Goal: Obtain resource: Download file/media

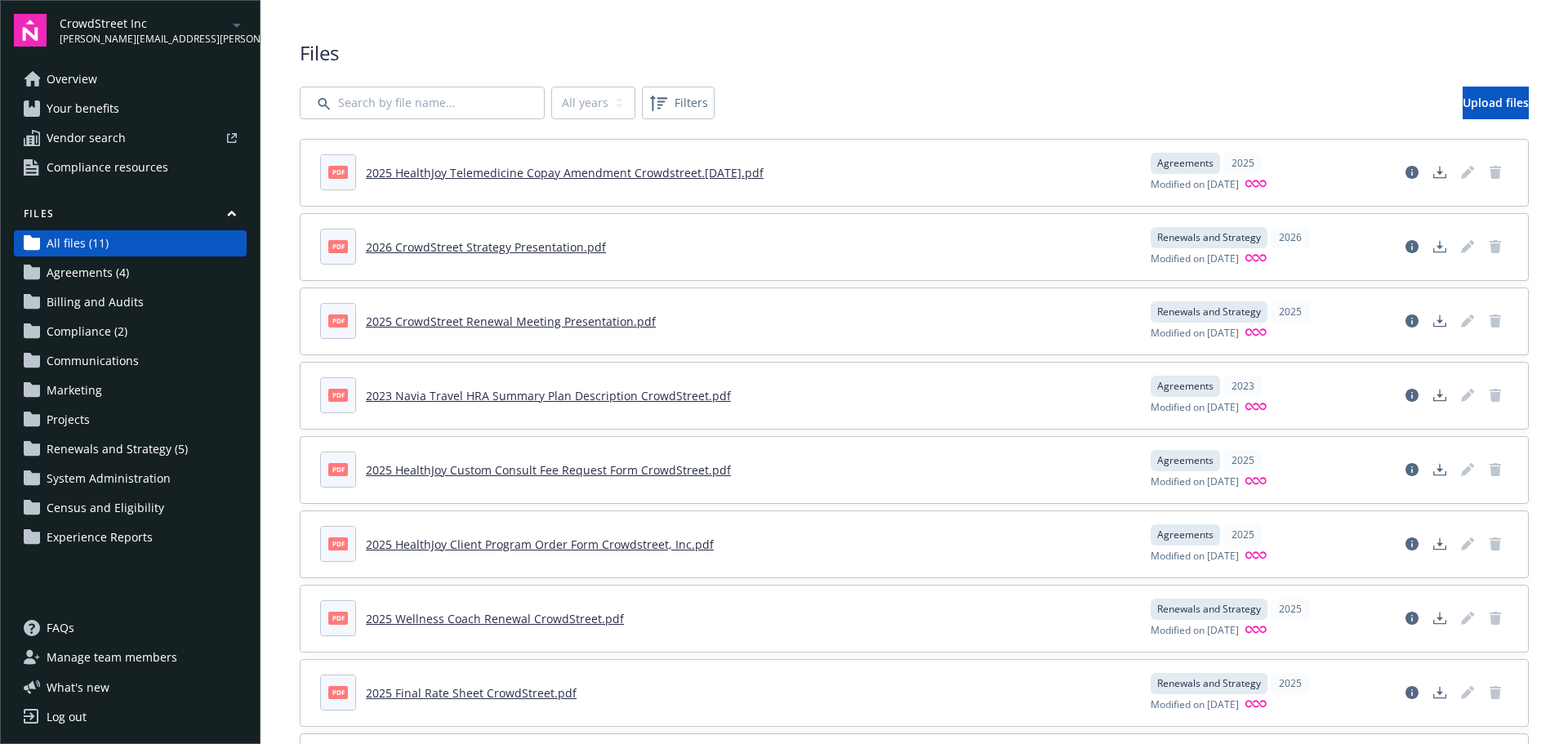
click at [85, 355] on span "Communications" at bounding box center [93, 361] width 93 height 26
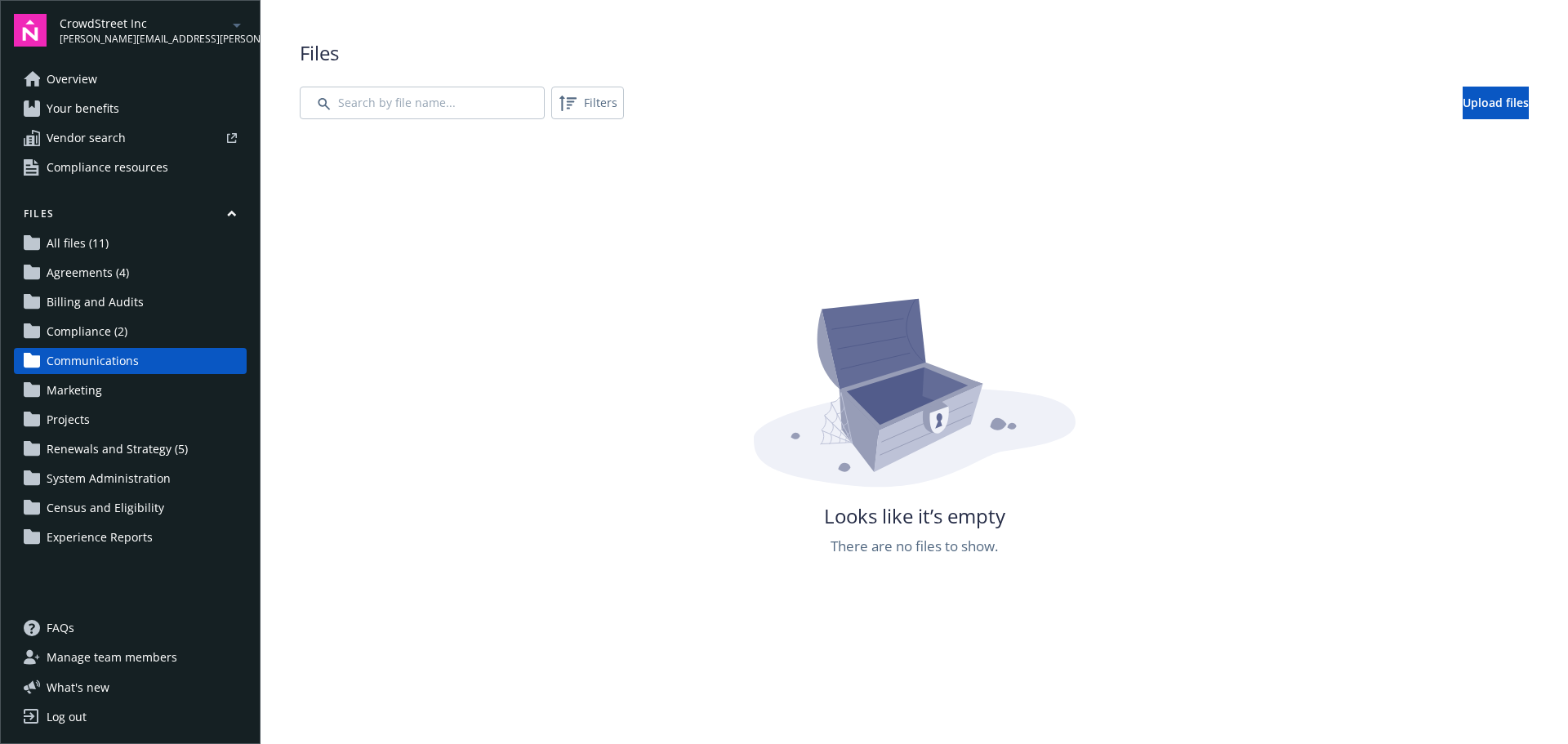
click at [99, 442] on span "Renewals and Strategy (5)" at bounding box center [118, 449] width 141 height 26
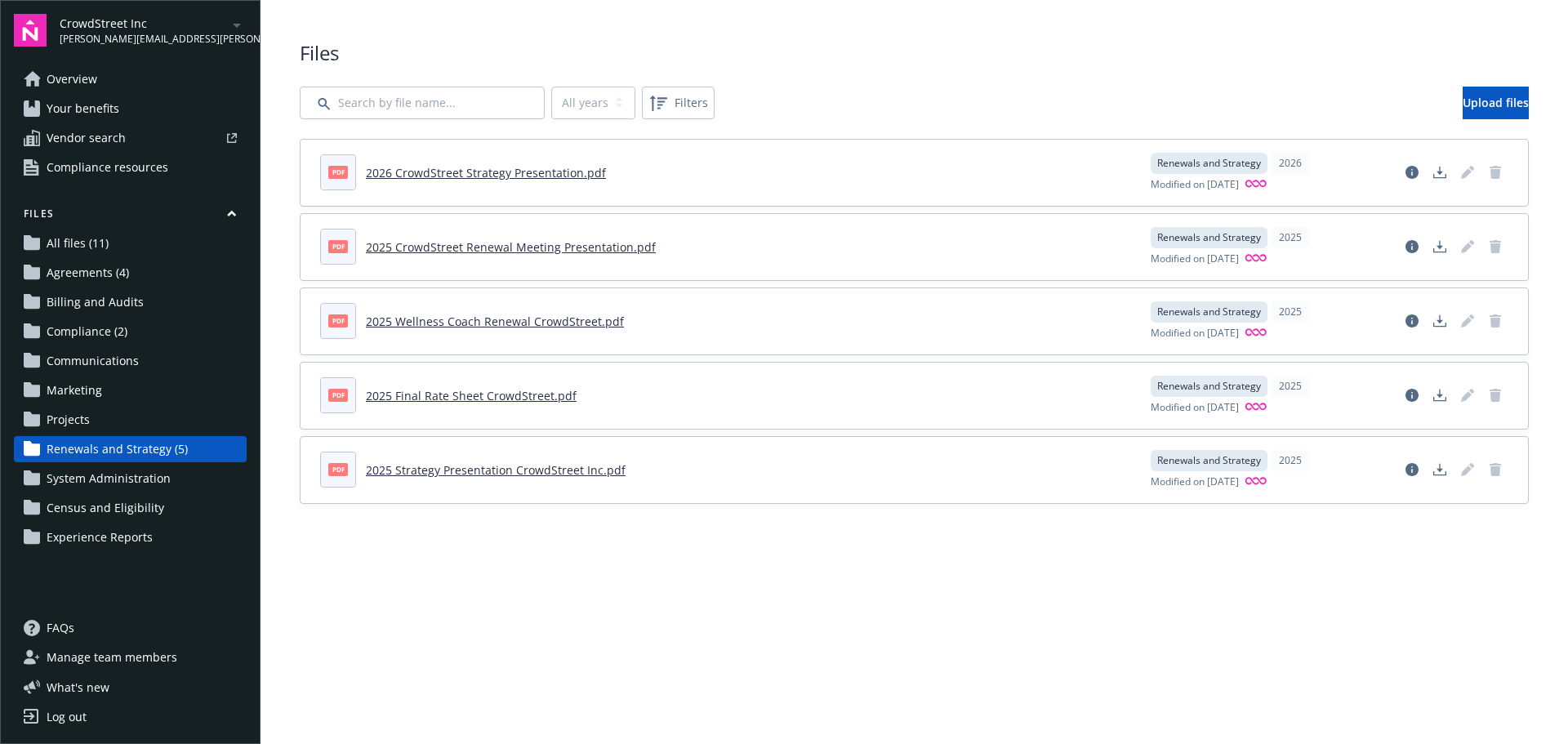
click at [528, 394] on link "2025 Final Rate Sheet CrowdStreet.pdf" at bounding box center [471, 396] width 211 height 16
